Goal: Transaction & Acquisition: Purchase product/service

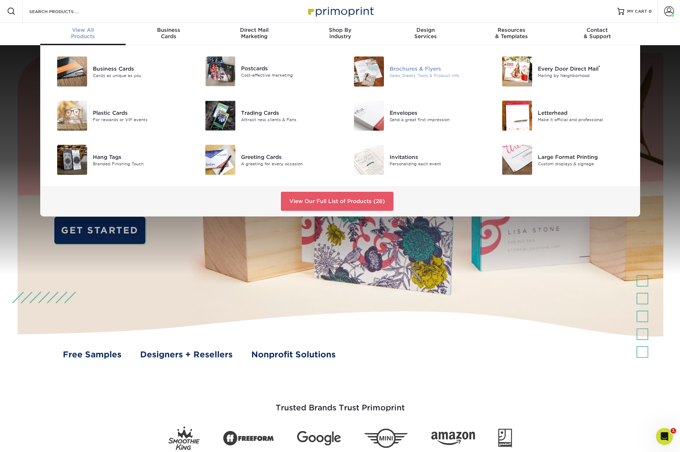
click at [416, 67] on div "Brochures & Flyers" at bounding box center [435, 69] width 93 height 8
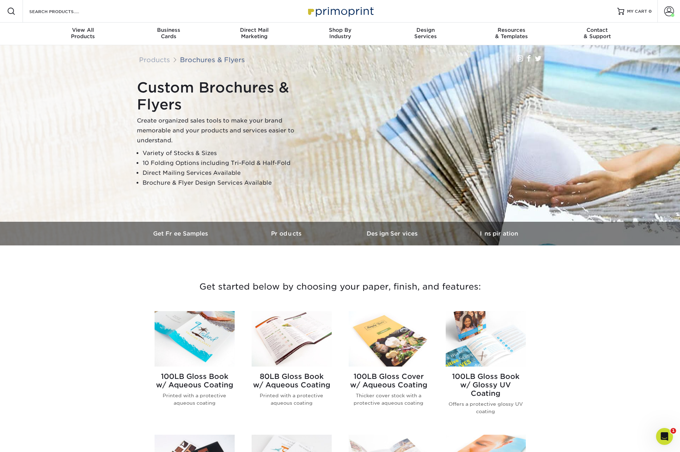
click at [189, 342] on img at bounding box center [194, 338] width 80 height 55
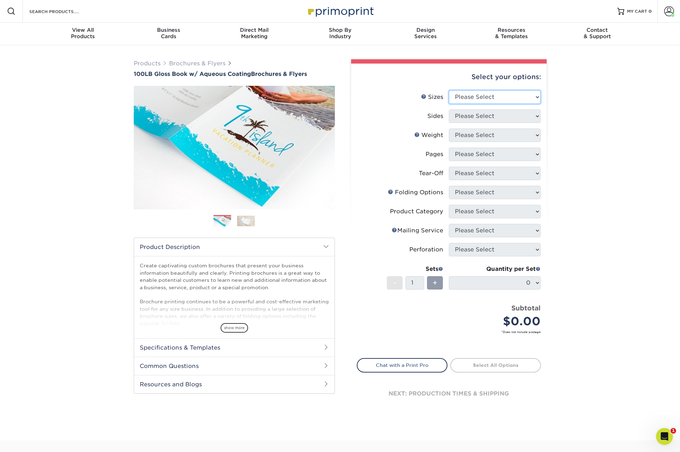
click at [514, 97] on select "Please Select 3.5" x 8.5" 3.5" x 11" 3.67" x 8.5" 4" x 6" 4" x 8.5" 4" x 9" 4" …" at bounding box center [495, 96] width 92 height 13
click at [449, 90] on select "Please Select 3.5" x 8.5" 3.5" x 11" 3.67" x 8.5" 4" x 6" 4" x 8.5" 4" x 9" 4" …" at bounding box center [495, 96] width 92 height 13
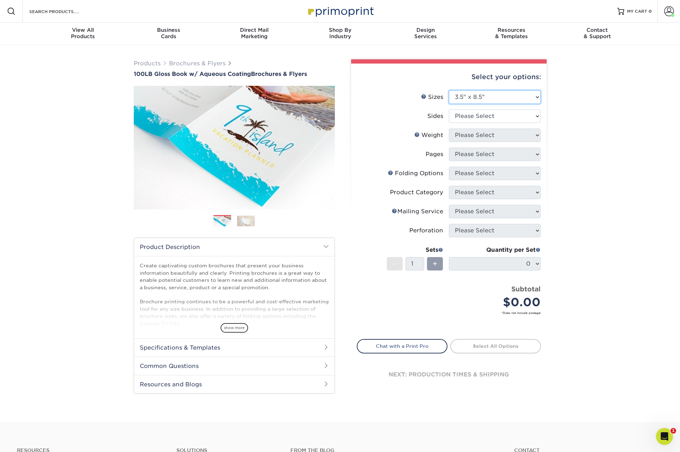
click at [502, 97] on select "Please Select 3.5" x 8.5" 3.5" x 11" 3.67" x 8.5" 4" x 6" 4" x 8.5" 4" x 9" 4" …" at bounding box center [495, 96] width 92 height 13
select select "8.50x11.00"
click at [449, 90] on select "Please Select 3.5" x 8.5" 3.5" x 11" 3.67" x 8.5" 4" x 6" 4" x 8.5" 4" x 9" 4" …" at bounding box center [495, 96] width 92 height 13
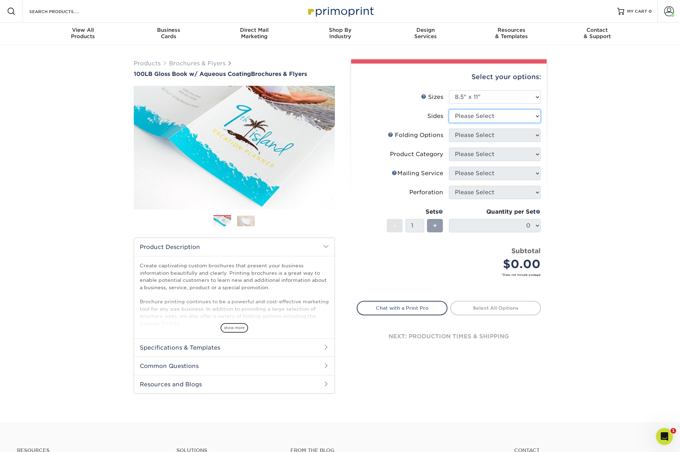
click at [480, 115] on select "Please Select Print Both Sides Print Front Only" at bounding box center [495, 115] width 92 height 13
select select "32d3c223-f82c-492b-b915-ba065a00862f"
click at [449, 109] on select "Please Select Print Both Sides Print Front Only" at bounding box center [495, 115] width 92 height 13
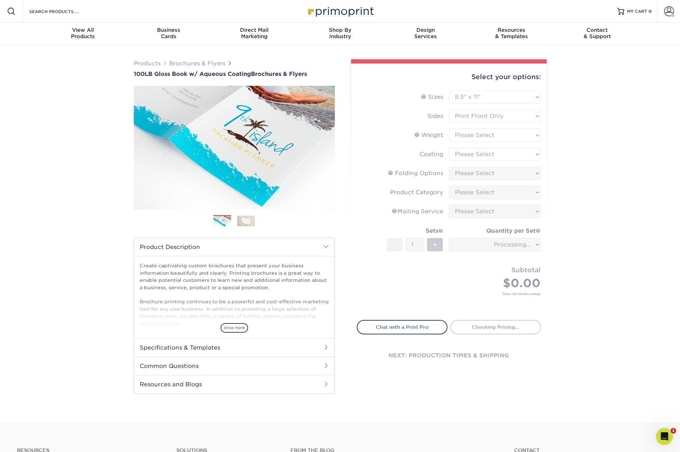
click at [477, 115] on form "Sizes Help Sizes Please Select 3.5" x 8.5" 3.5" x 11" 3.67" x 8.5" 4" x 6" 4" x…" at bounding box center [449, 200] width 184 height 221
click at [488, 119] on form "Sizes Help Sizes Please Select 3.5" x 8.5" 3.5" x 11" 3.67" x 8.5" 4" x 6" 4" x…" at bounding box center [449, 200] width 184 height 221
click at [503, 133] on form "Sizes Help Sizes Please Select 3.5" x 8.5" 3.5" x 11" 3.67" x 8.5" 4" x 6" 4" x…" at bounding box center [449, 200] width 184 height 221
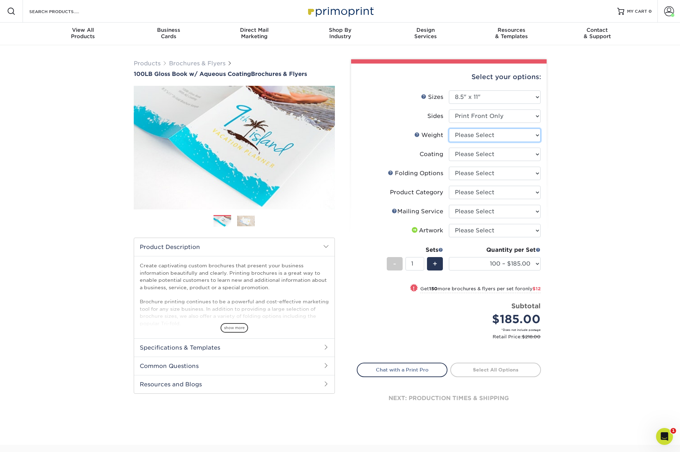
click at [520, 134] on select "Please Select 100LB" at bounding box center [495, 134] width 92 height 13
select select "100LB"
click at [449, 128] on select "Please Select 100LB" at bounding box center [495, 134] width 92 height 13
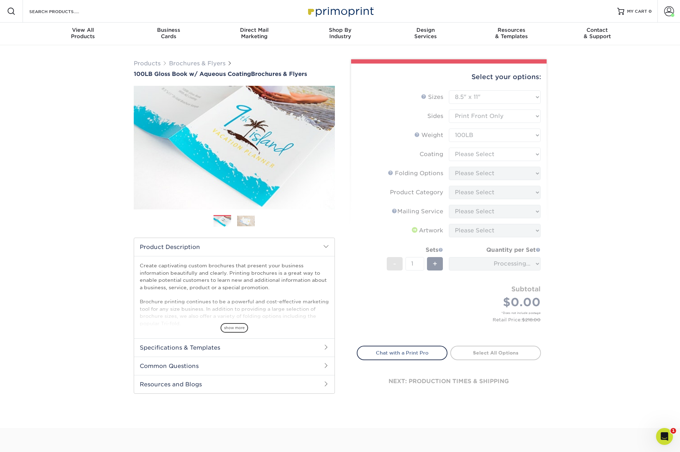
click at [486, 153] on form "Sizes Help Sizes Please Select 3.5" x 8.5" 3.5" x 11" 3.67" x 8.5" 4" x 6" 4" x…" at bounding box center [449, 213] width 184 height 247
click at [487, 153] on form "Sizes Help Sizes Please Select 3.5" x 8.5" 3.5" x 11" 3.67" x 8.5" 4" x 6" 4" x…" at bounding box center [449, 213] width 184 height 247
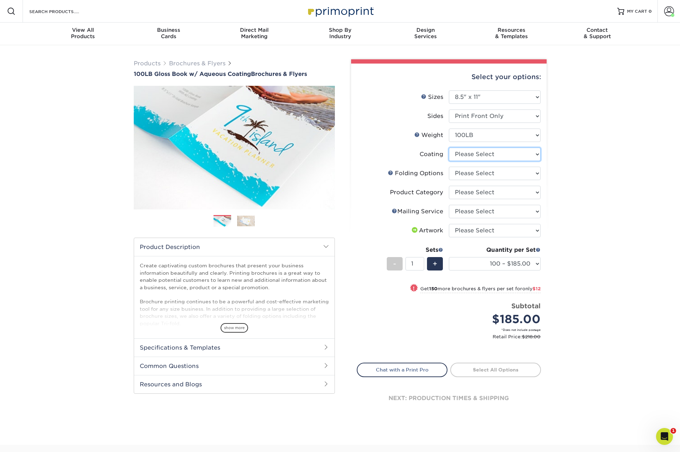
click at [505, 153] on select at bounding box center [495, 153] width 92 height 13
select select "d41dab50-ff65-4f4f-bb17-2afe4d36ae33"
click at [449, 147] on select at bounding box center [495, 153] width 92 height 13
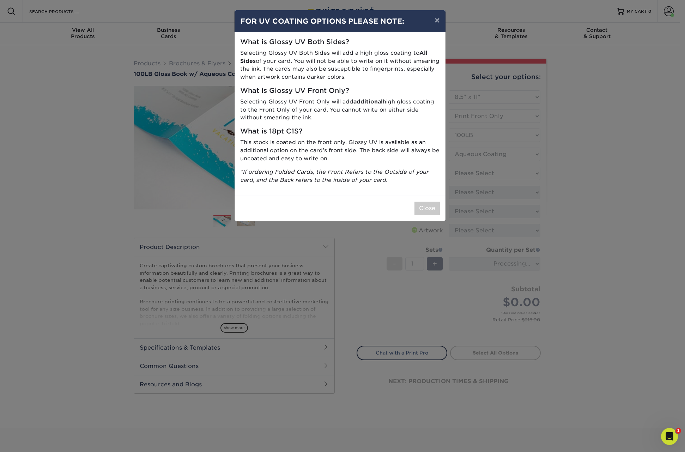
click at [497, 171] on div "× FOR UV COATING OPTIONS PLEASE NOTE: What is Glossy UV Both Sides? Selecting G…" at bounding box center [342, 226] width 685 height 452
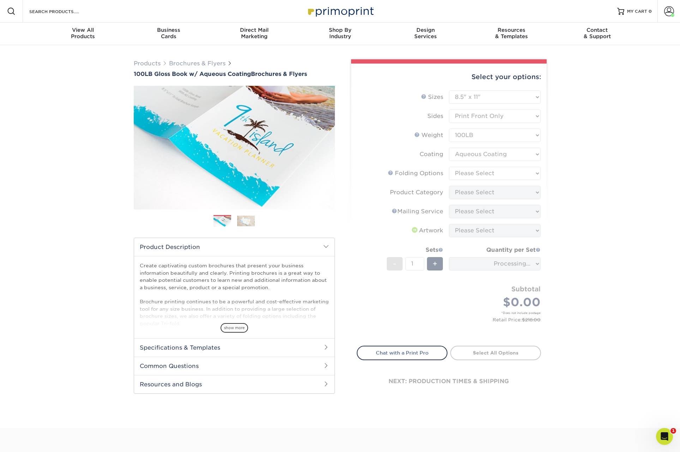
click at [426, 211] on form "Sizes Help Sizes Please Select 3.5" x 8.5" 3.5" x 11" 3.67" x 8.5" 4" x 6" 4" x…" at bounding box center [449, 213] width 184 height 247
click at [486, 177] on form "Sizes Help Sizes Please Select 3.5" x 8.5" 3.5" x 11" 3.67" x 8.5" 4" x 6" 4" x…" at bounding box center [449, 213] width 184 height 247
click at [514, 173] on form "Sizes Help Sizes Please Select 3.5" x 8.5" 3.5" x 11" 3.67" x 8.5" 4" x 6" 4" x…" at bounding box center [449, 213] width 184 height 247
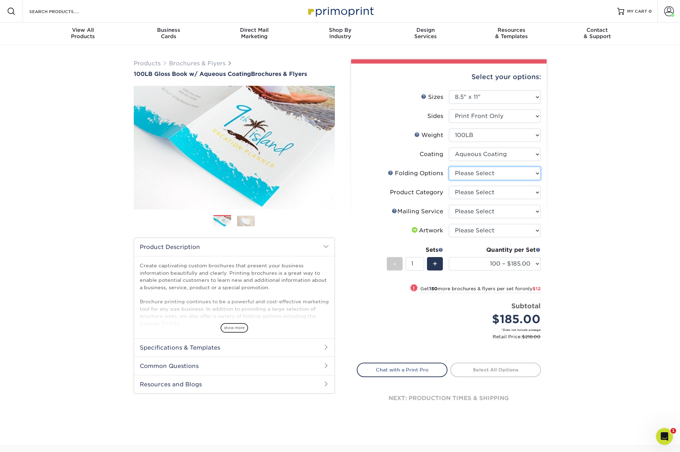
click at [510, 174] on select "Please Select FLAT - No Folding Accordion Fold Half-Fold (Vertical) Half-Fold (…" at bounding box center [495, 172] width 92 height 13
select select "9b1d5825-34d1-4721-9874-ed79abb003d7"
click at [449, 166] on select "Please Select FLAT - No Folding Accordion Fold Half-Fold (Vertical) Half-Fold (…" at bounding box center [495, 172] width 92 height 13
click at [493, 192] on select "Please Select Flyers and Brochures" at bounding box center [495, 192] width 92 height 13
select select "1a668080-6b7c-4174-b399-2c3833b27ef4"
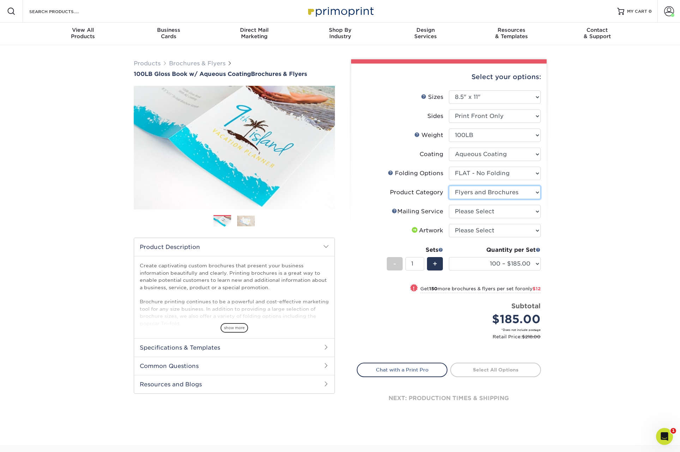
click at [449, 186] on select "Please Select Flyers and Brochures" at bounding box center [495, 192] width 92 height 13
click at [504, 209] on select "Please Select No Direct Mailing Service No, I will mail/stamp/imprint Direct Ma…" at bounding box center [495, 211] width 92 height 13
select select "3e5e9bdd-d78a-4c28-a41d-fe1407925ca6"
click at [449, 205] on select "Please Select No Direct Mailing Service No, I will mail/stamp/imprint Direct Ma…" at bounding box center [495, 211] width 92 height 13
click at [501, 228] on select "Please Select I will upload files I need a design - $175" at bounding box center [495, 230] width 92 height 13
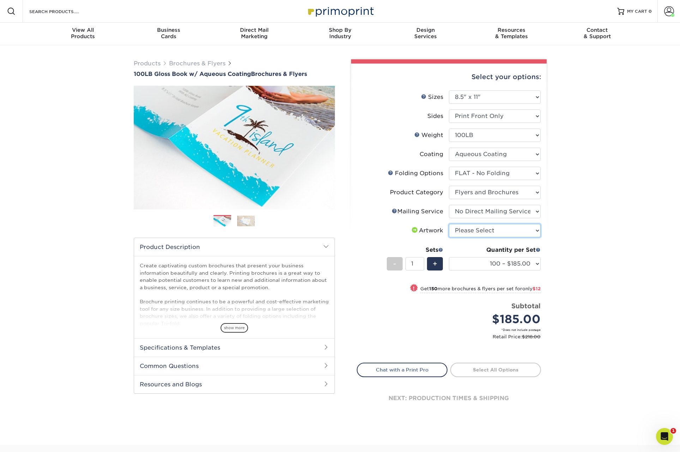
click at [499, 229] on select "Please Select I will upload files I need a design - $175" at bounding box center [495, 230] width 92 height 13
select select "upload"
click at [449, 224] on select "Please Select I will upload files I need a design - $175" at bounding box center [495, 230] width 92 height 13
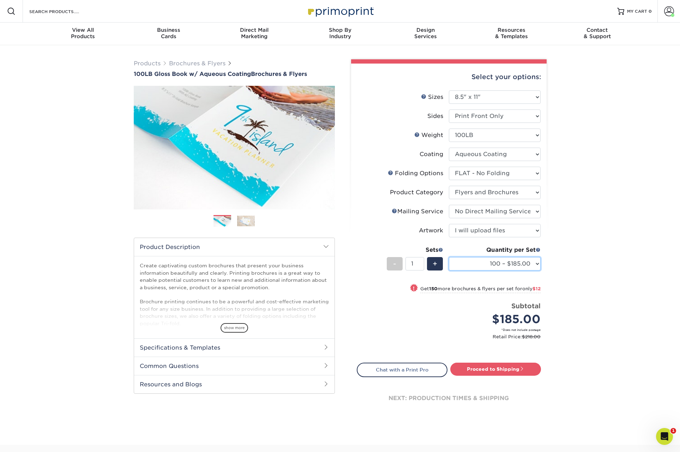
click at [534, 263] on select "100 – $185.00 250 – $197.00 500 – $203.00 1000 – $229.00 2000 – $299.00 2500 – …" at bounding box center [495, 263] width 92 height 13
click at [669, 12] on span at bounding box center [669, 11] width 10 height 10
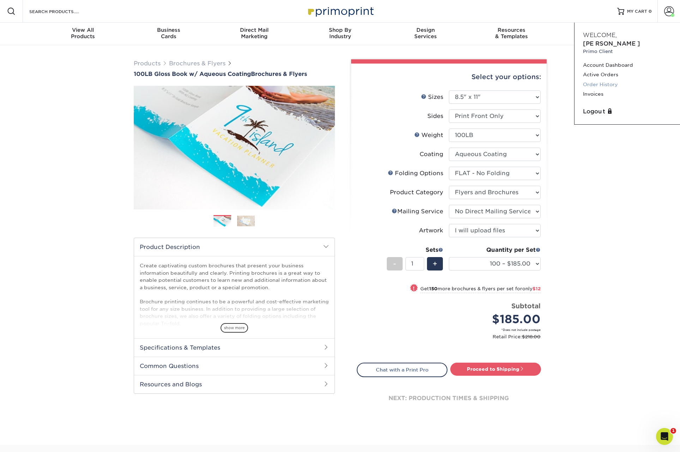
click at [606, 80] on link "Order History" at bounding box center [627, 85] width 89 height 10
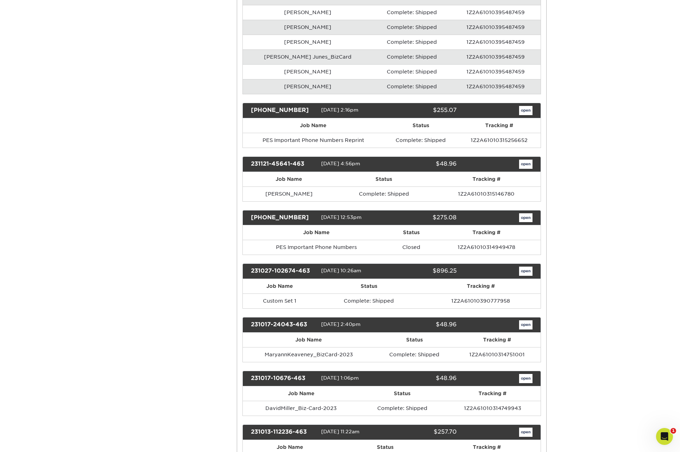
scroll to position [2060, 0]
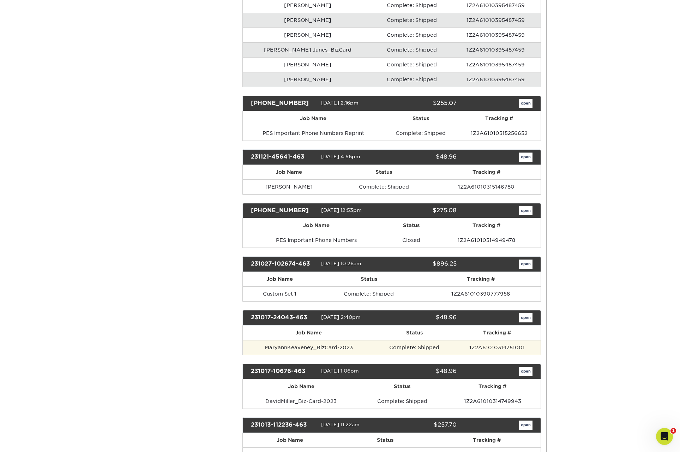
click at [311, 348] on td "MaryannKeaveney_BizCard-2023" at bounding box center [309, 347] width 132 height 15
click at [526, 317] on link "open" at bounding box center [525, 317] width 13 height 9
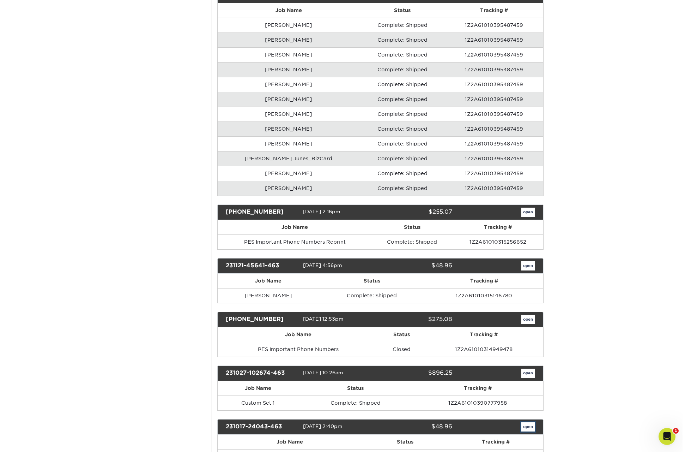
scroll to position [0, 0]
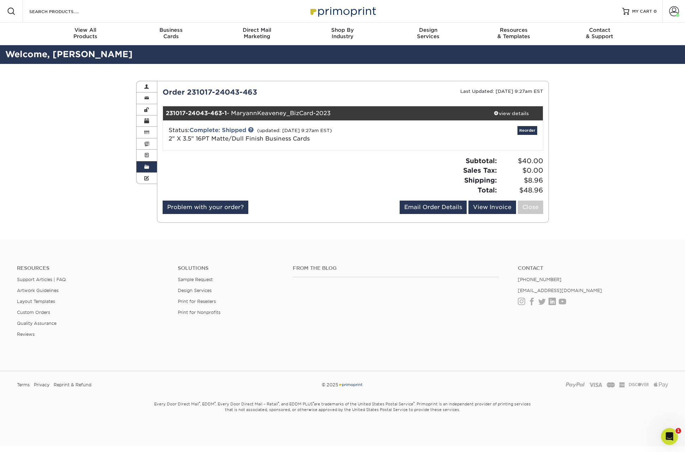
click at [629, 202] on div "Order History Account Overview Contact Information Change Password Address Book…" at bounding box center [342, 152] width 685 height 176
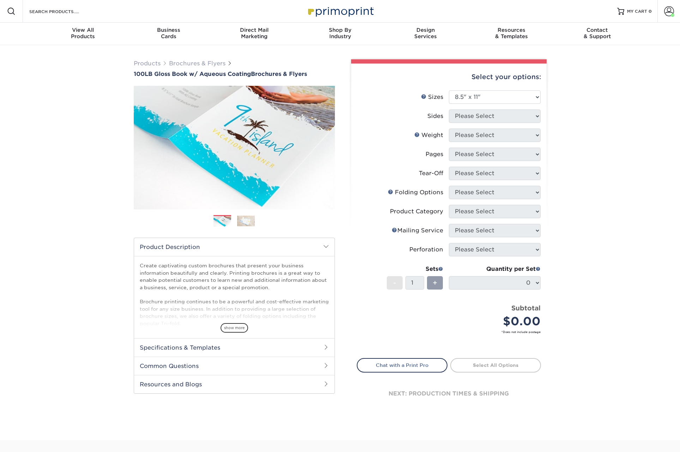
select select "8.50x11.00"
